Goal: Find specific page/section

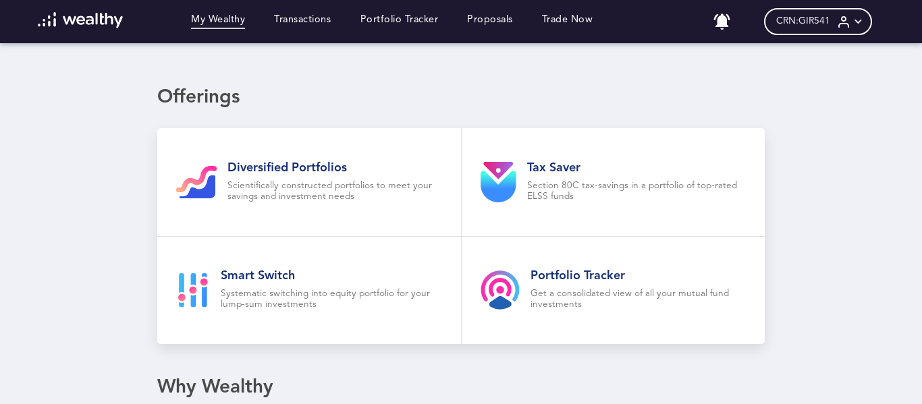
click at [859, 21] on icon at bounding box center [858, 22] width 14 height 14
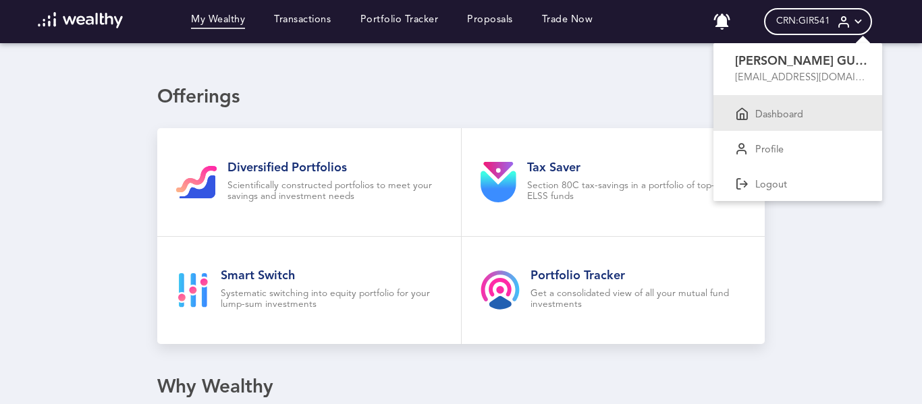
click at [797, 111] on p "Dashboard" at bounding box center [779, 115] width 48 height 12
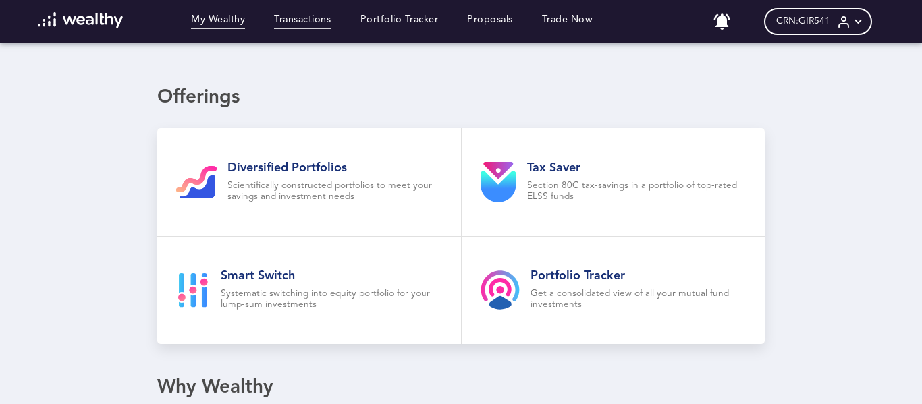
click at [298, 20] on link "Transactions" at bounding box center [302, 21] width 57 height 15
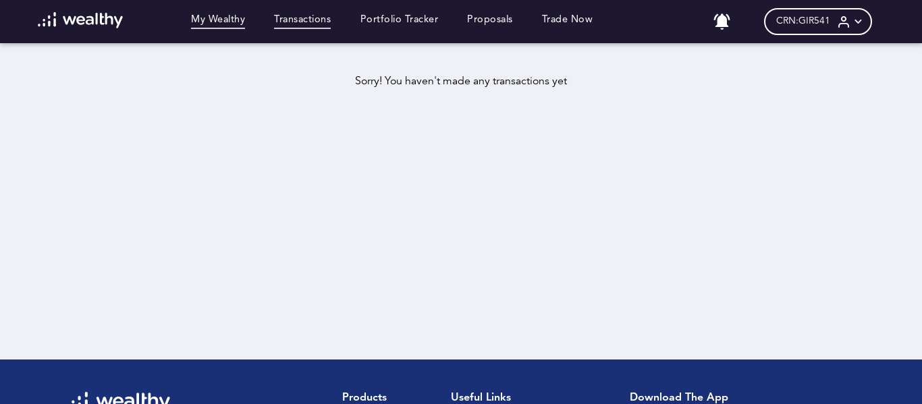
click at [222, 20] on link "My Wealthy" at bounding box center [218, 21] width 54 height 15
